Goal: Navigation & Orientation: Find specific page/section

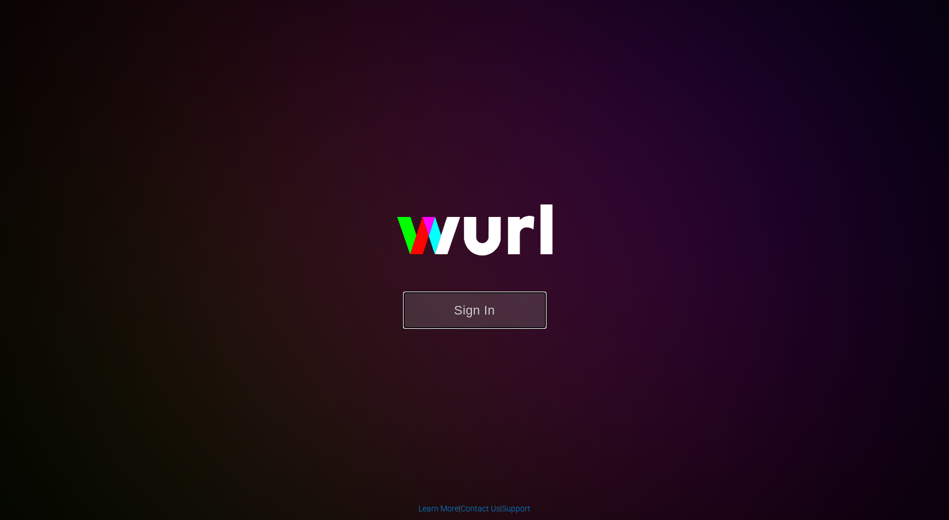
click at [491, 312] on button "Sign In" at bounding box center [475, 310] width 144 height 37
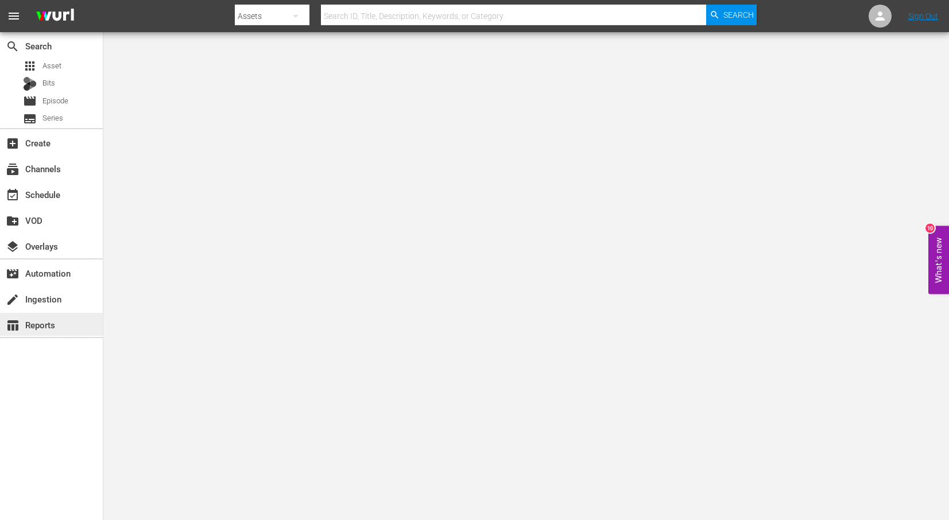
click at [47, 329] on div "table_chart Reports" at bounding box center [32, 323] width 64 height 10
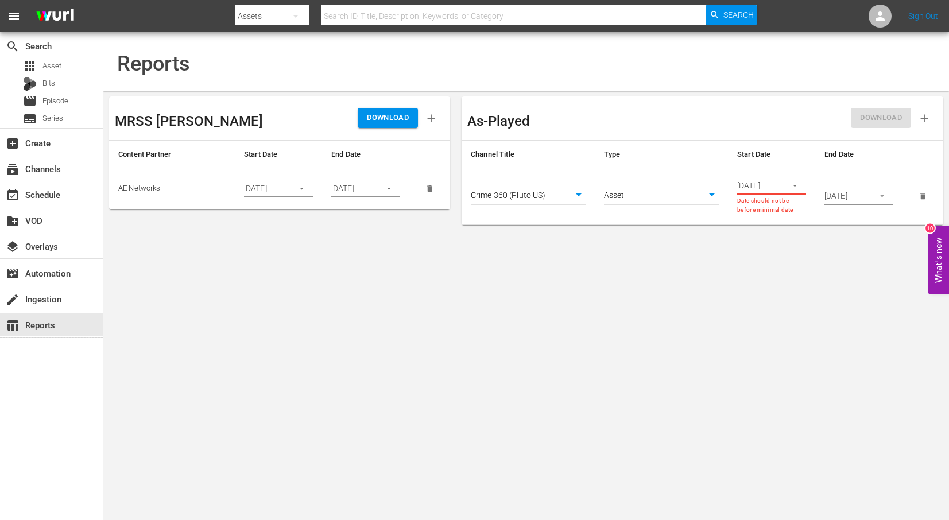
click at [428, 115] on icon "button" at bounding box center [431, 118] width 13 height 13
click at [431, 119] on icon "button" at bounding box center [431, 117] width 7 height 7
click at [433, 121] on icon "button" at bounding box center [431, 118] width 13 height 13
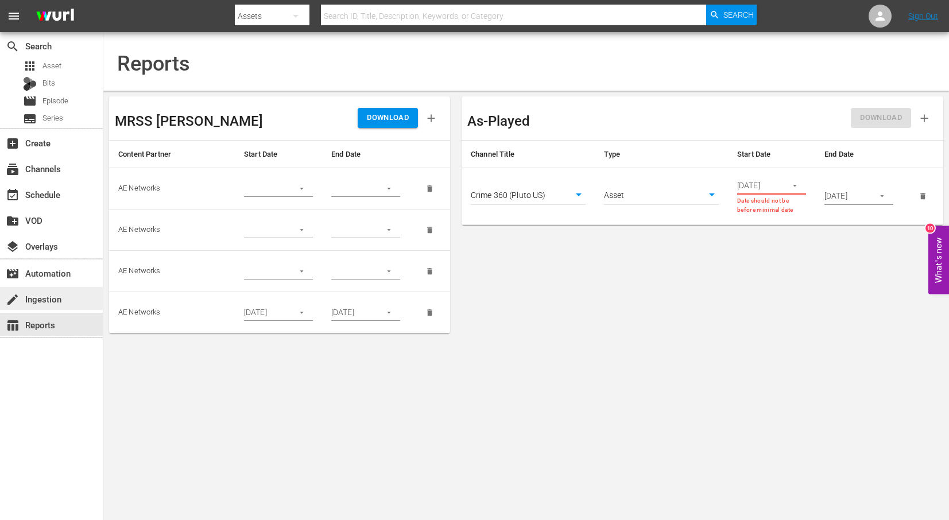
click at [55, 298] on div "create Ingestion" at bounding box center [32, 297] width 64 height 10
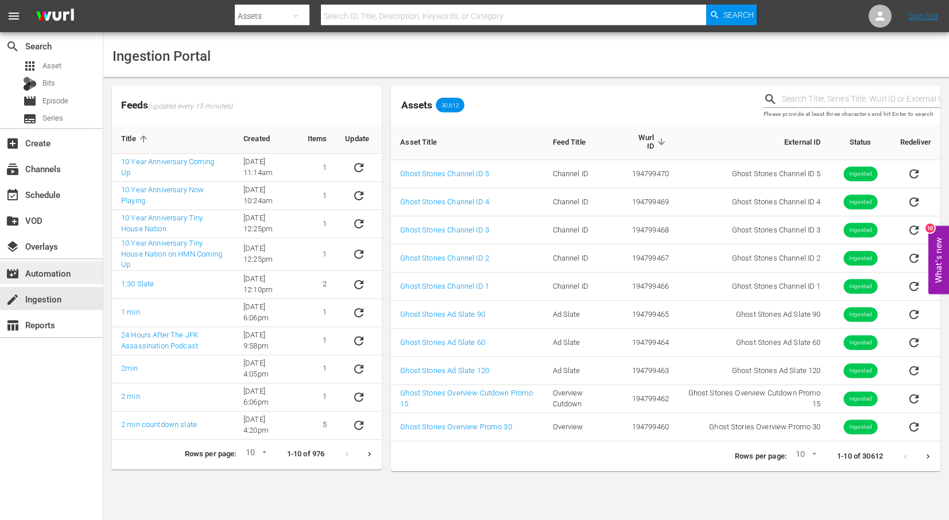
click at [36, 273] on div "movie_filter Automation" at bounding box center [32, 271] width 64 height 10
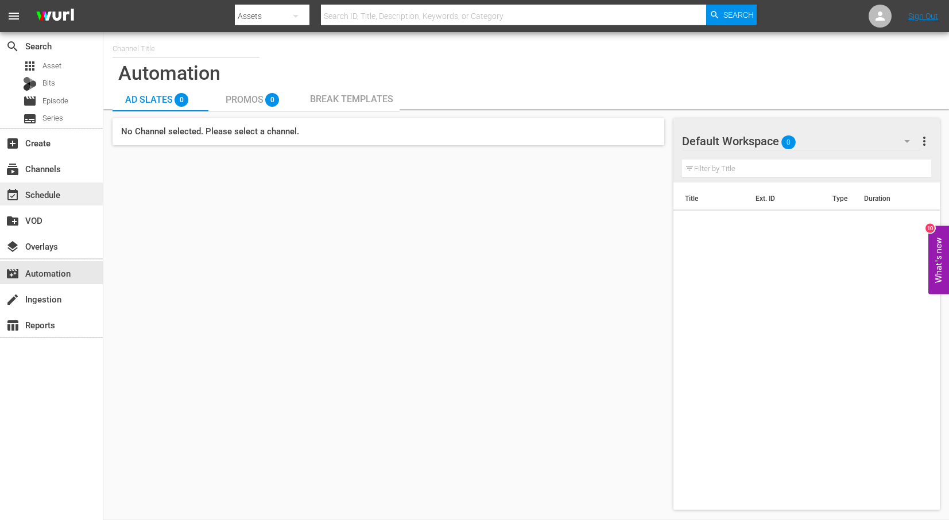
click at [49, 192] on div "event_available Schedule" at bounding box center [32, 193] width 64 height 10
